Goal: Navigation & Orientation: Find specific page/section

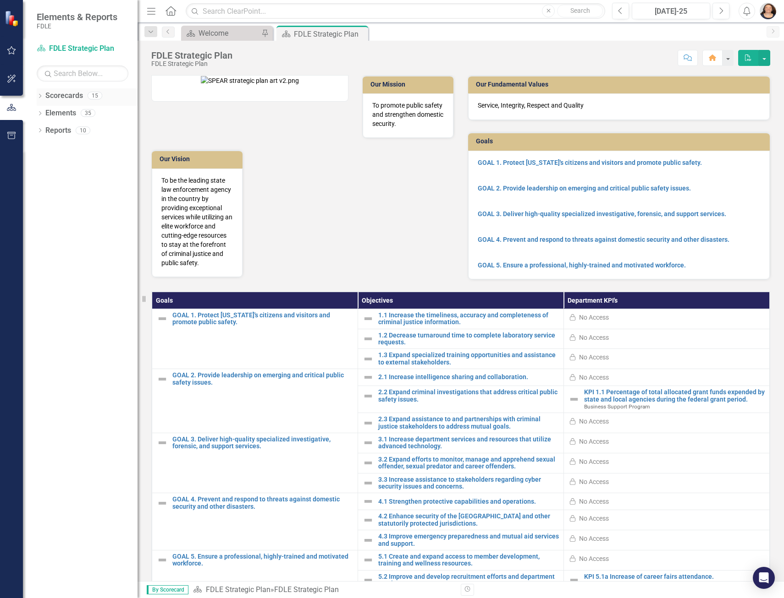
click at [41, 96] on icon "Dropdown" at bounding box center [40, 96] width 6 height 5
click at [44, 113] on icon "Dropdown" at bounding box center [44, 112] width 7 height 5
click at [120, 133] on link "Implementation Plans" at bounding box center [99, 131] width 78 height 11
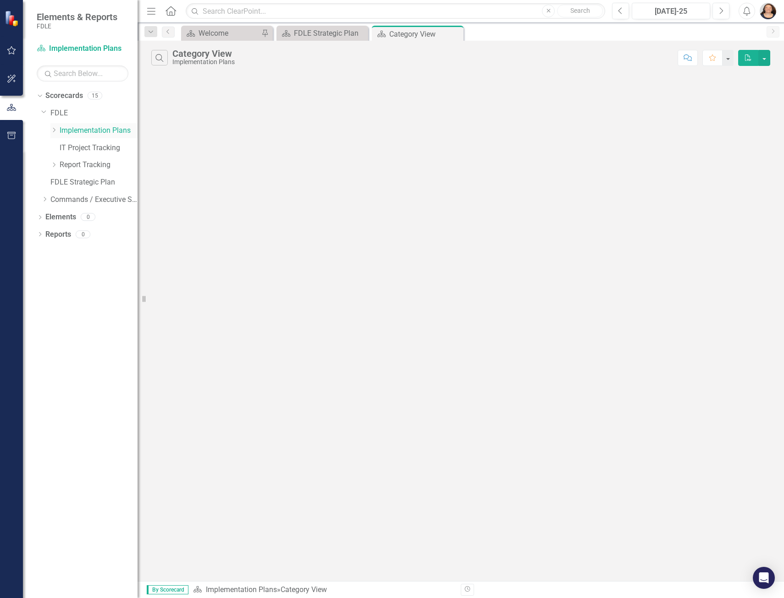
click at [54, 132] on icon at bounding box center [54, 130] width 2 height 5
click at [91, 199] on link "Implementation Plan FY25/26" at bounding box center [103, 200] width 69 height 11
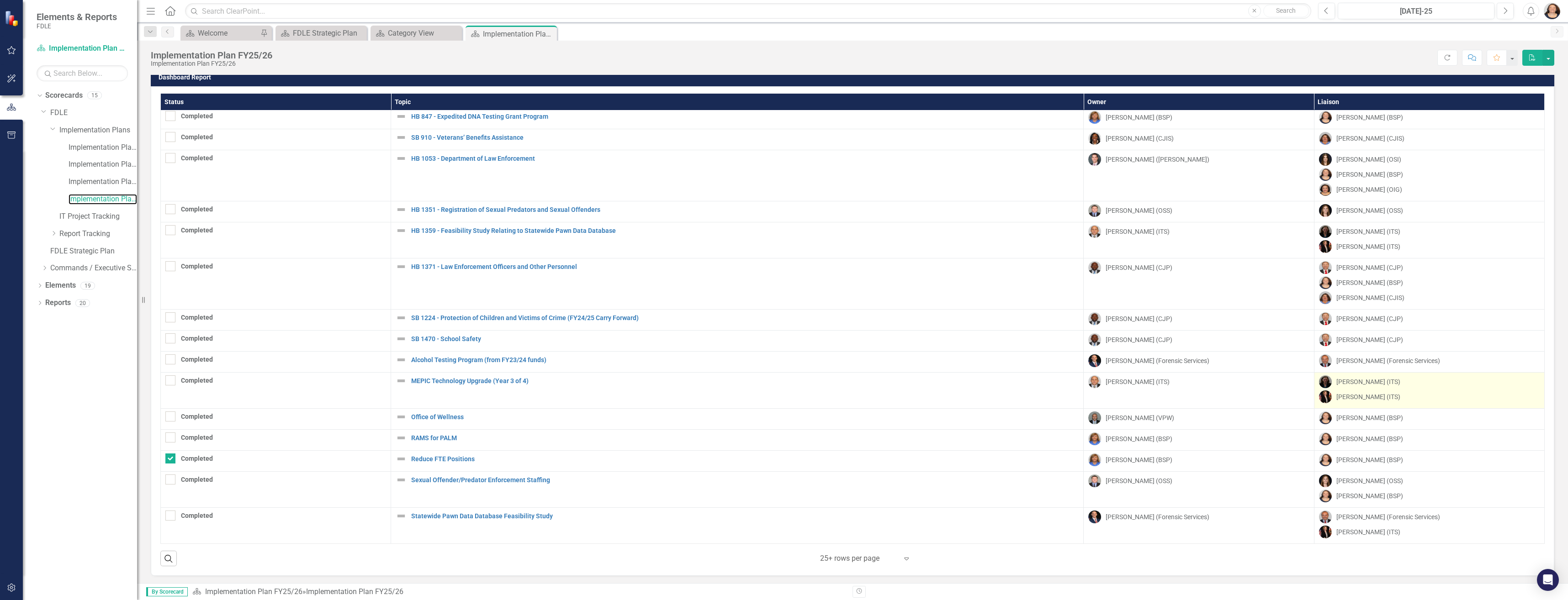
scroll to position [8, 0]
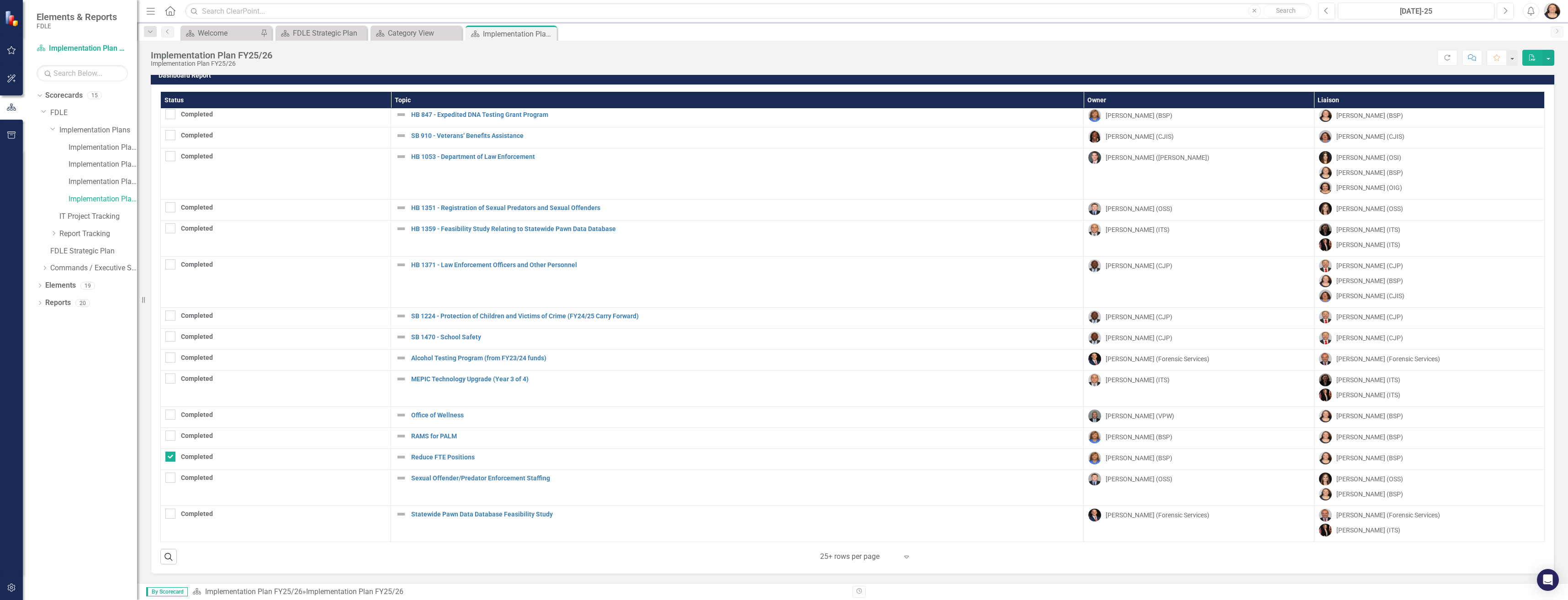
click at [781, 556] on div at bounding box center [858, 557] width 78 height 12
click at [781, 541] on div "Display All Rows" at bounding box center [863, 540] width 86 height 11
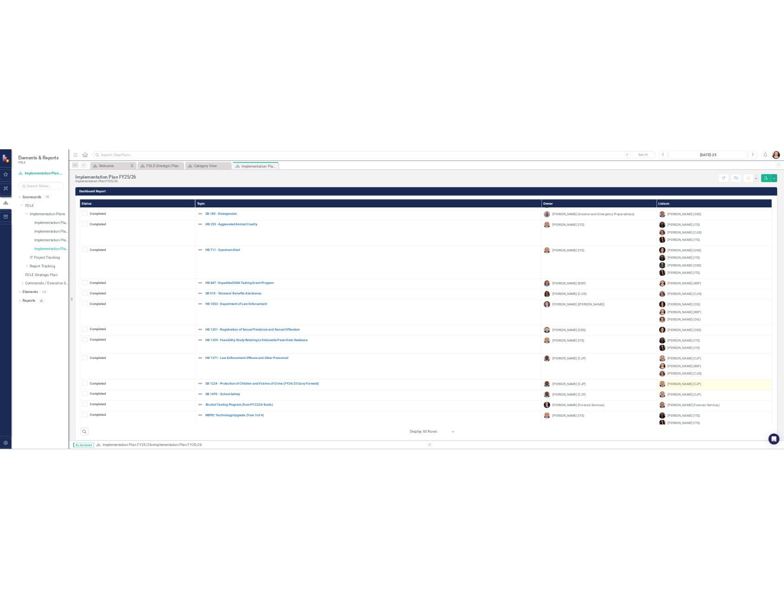
scroll to position [0, 0]
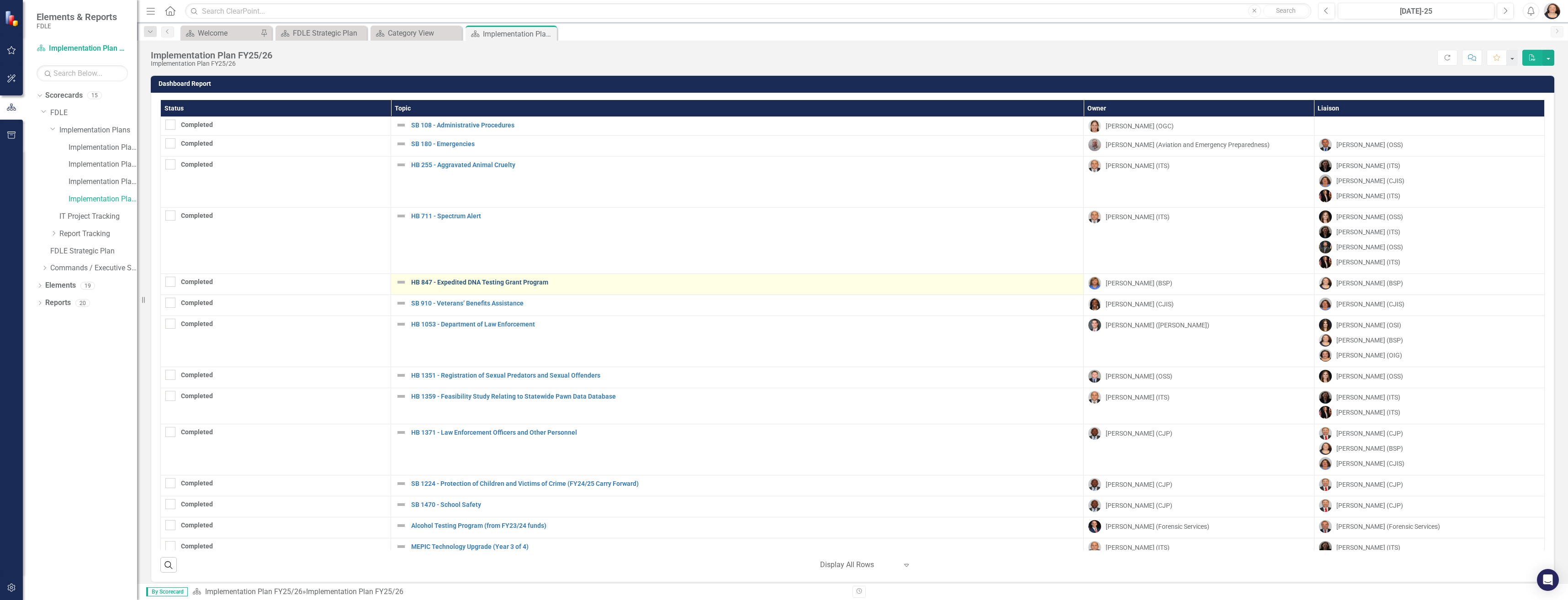
click at [507, 282] on link "HB 847 - Expedited DNA Testing Grant Program" at bounding box center [744, 282] width 667 height 7
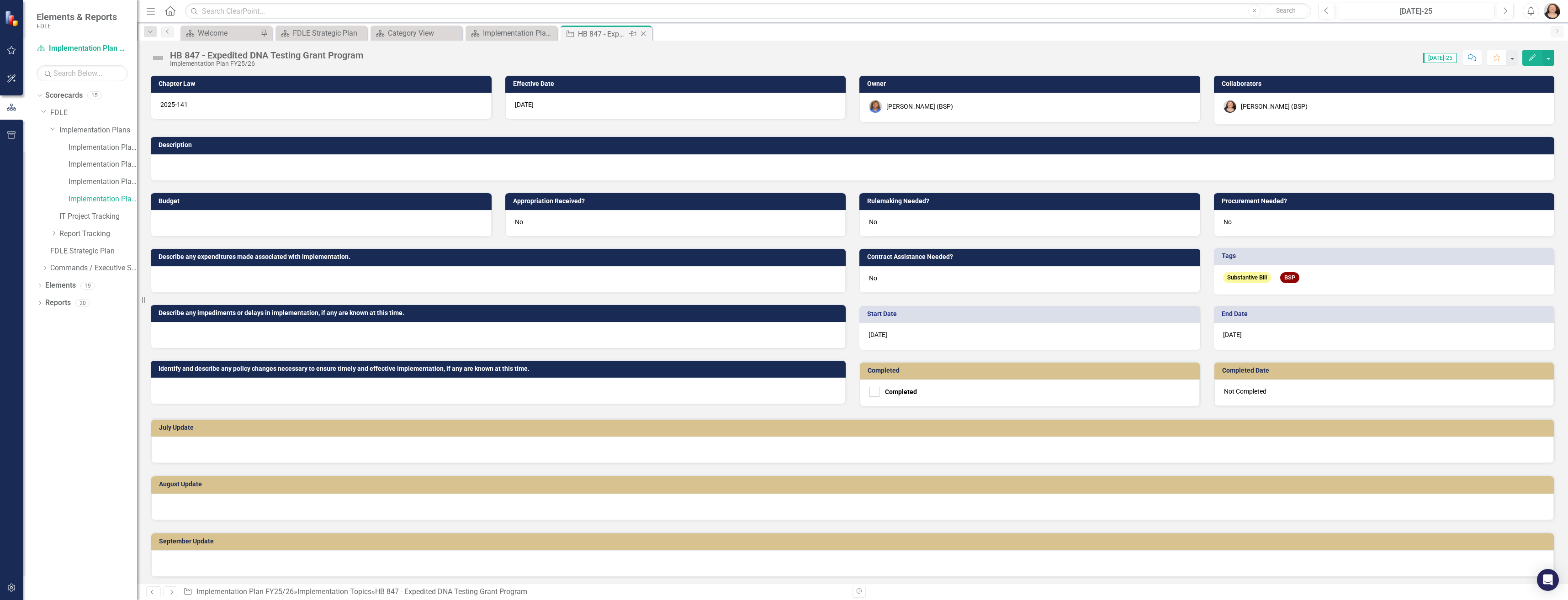
click at [647, 34] on icon "Close" at bounding box center [643, 33] width 9 height 7
